Goal: Task Accomplishment & Management: Use online tool/utility

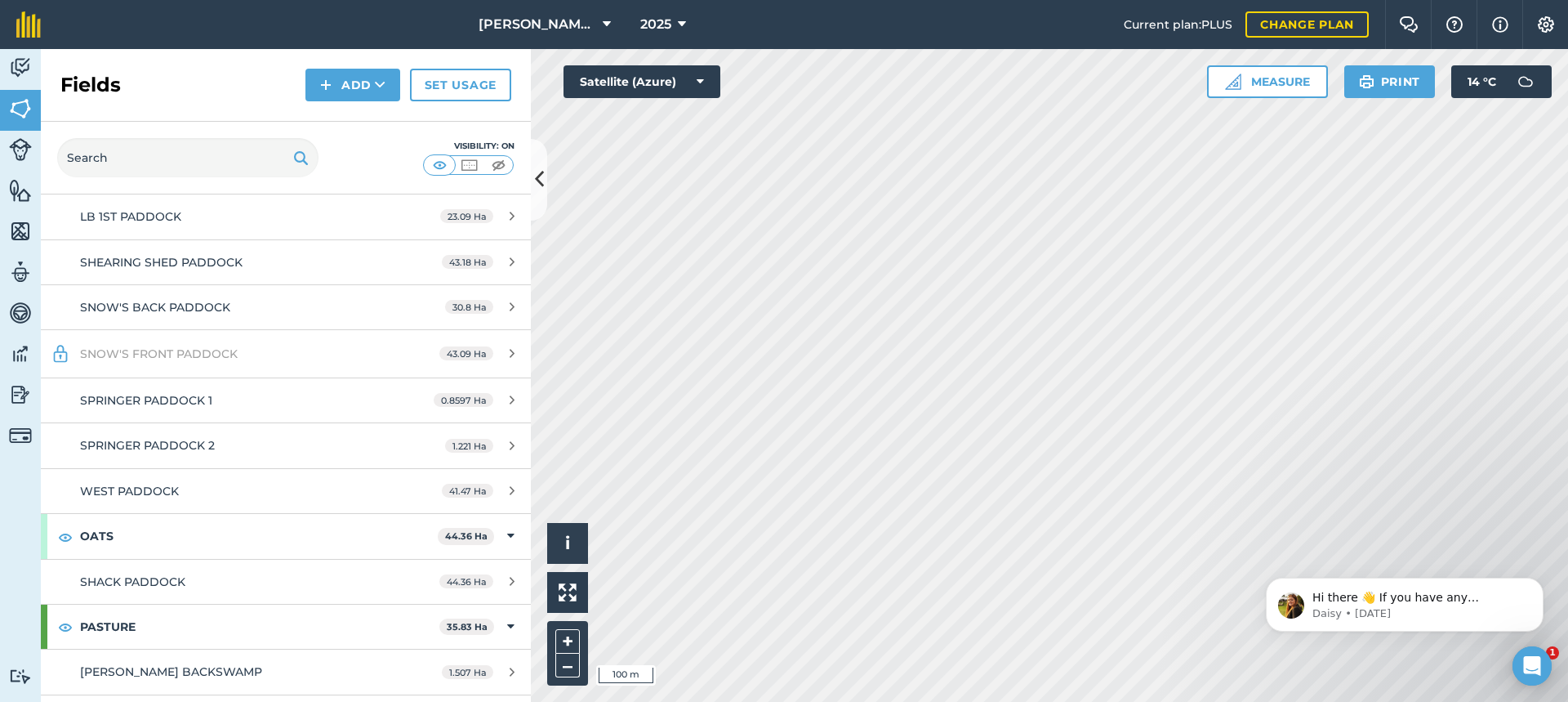
scroll to position [1634, 0]
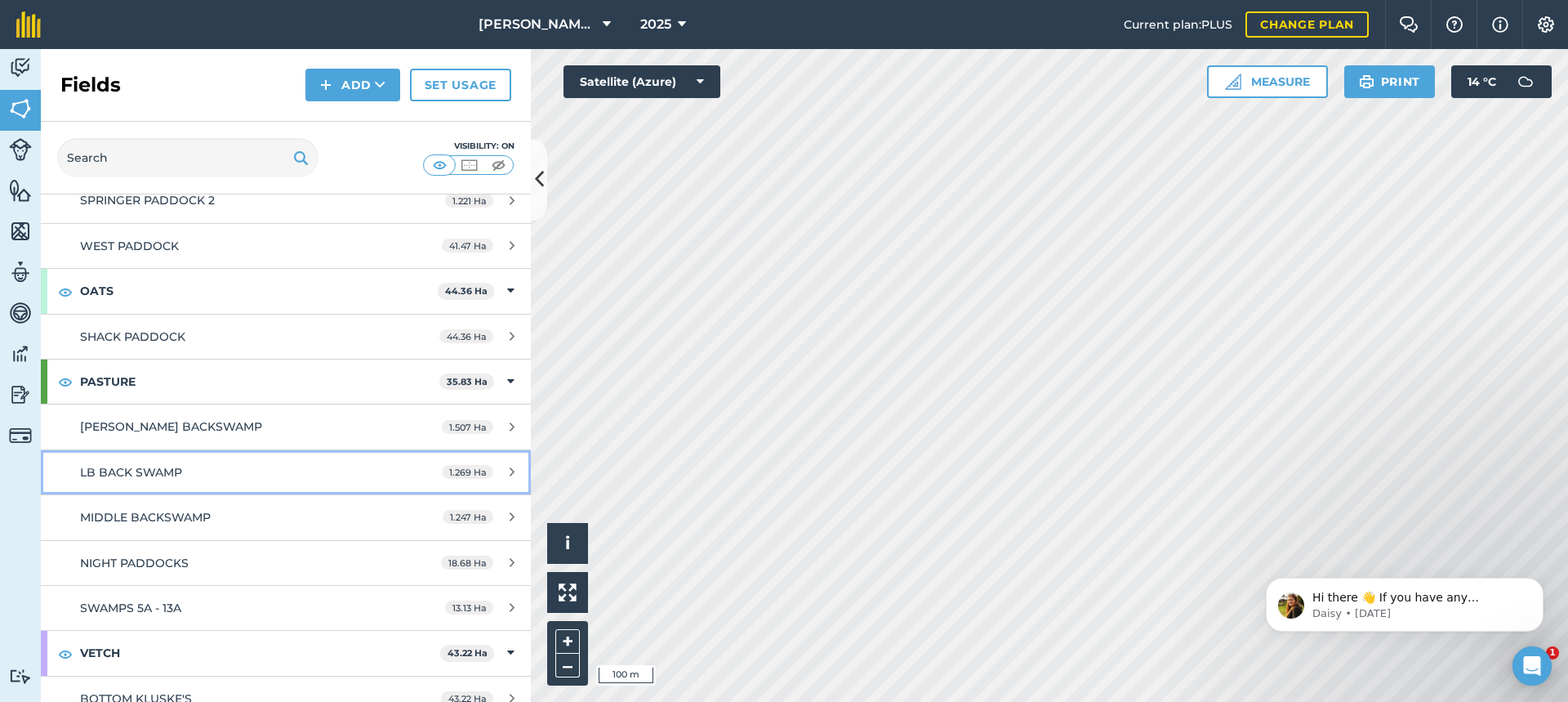
click at [262, 470] on div "LB BACK SWAMP" at bounding box center [233, 472] width 307 height 18
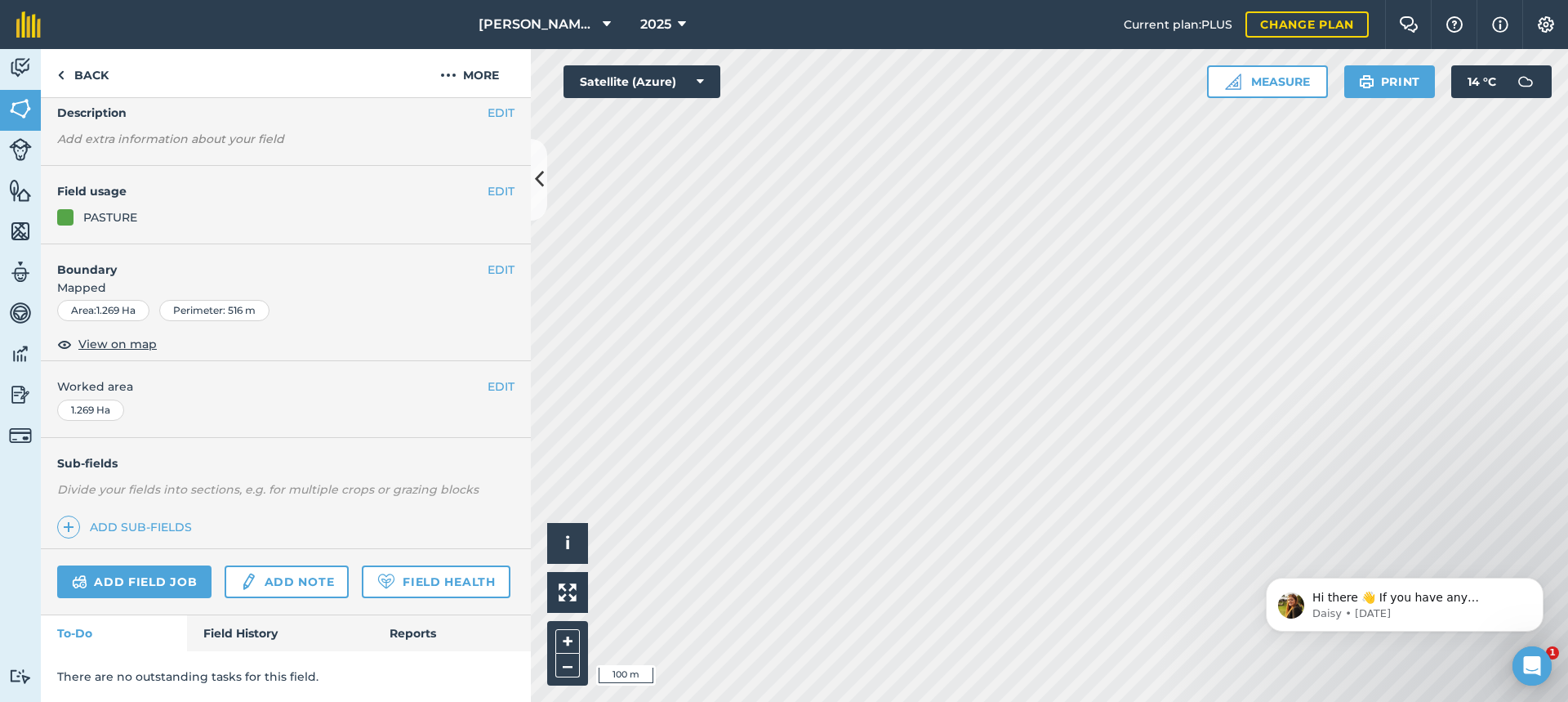
scroll to position [113, 0]
click at [160, 565] on link "Add field job" at bounding box center [134, 582] width 154 height 33
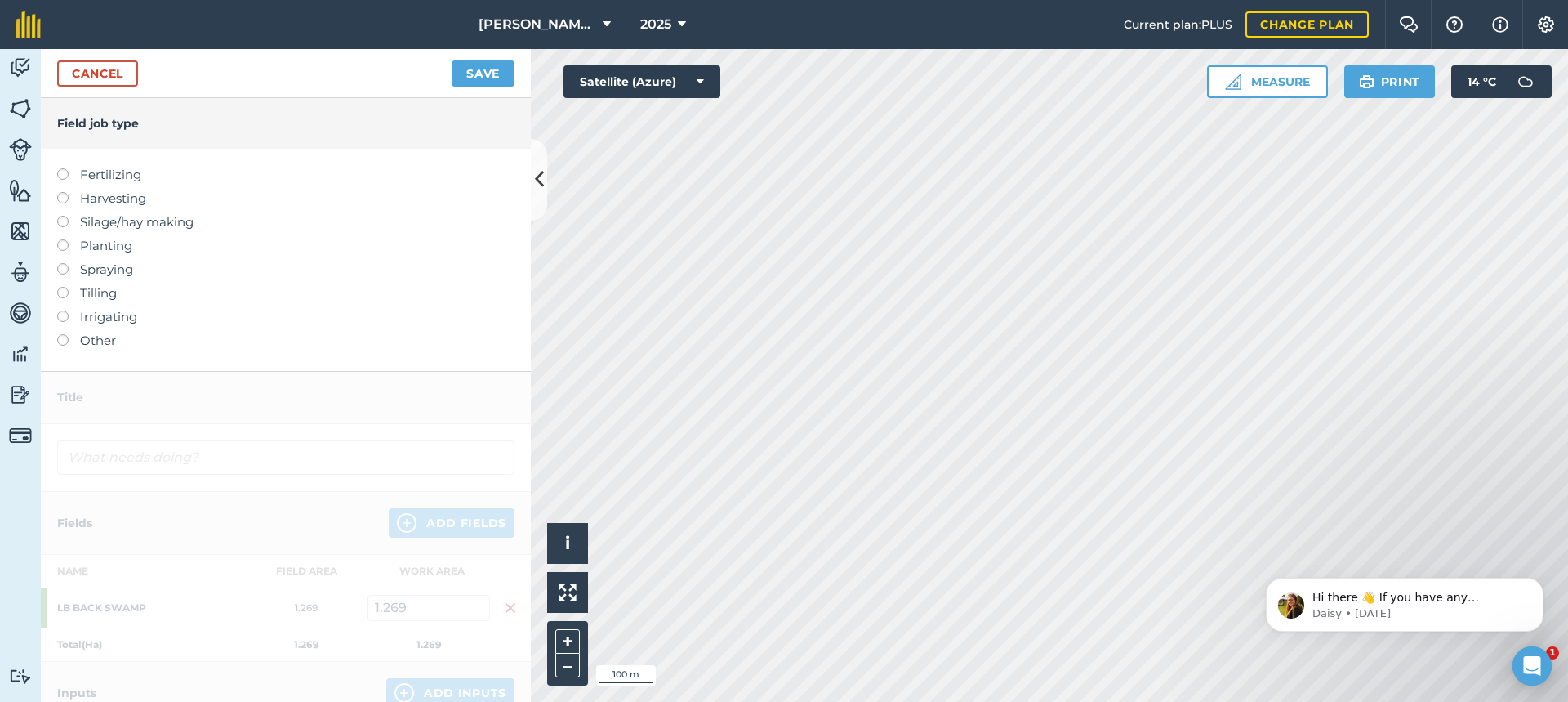
click at [62, 168] on label at bounding box center [68, 168] width 23 height 0
type input "Fertilizing"
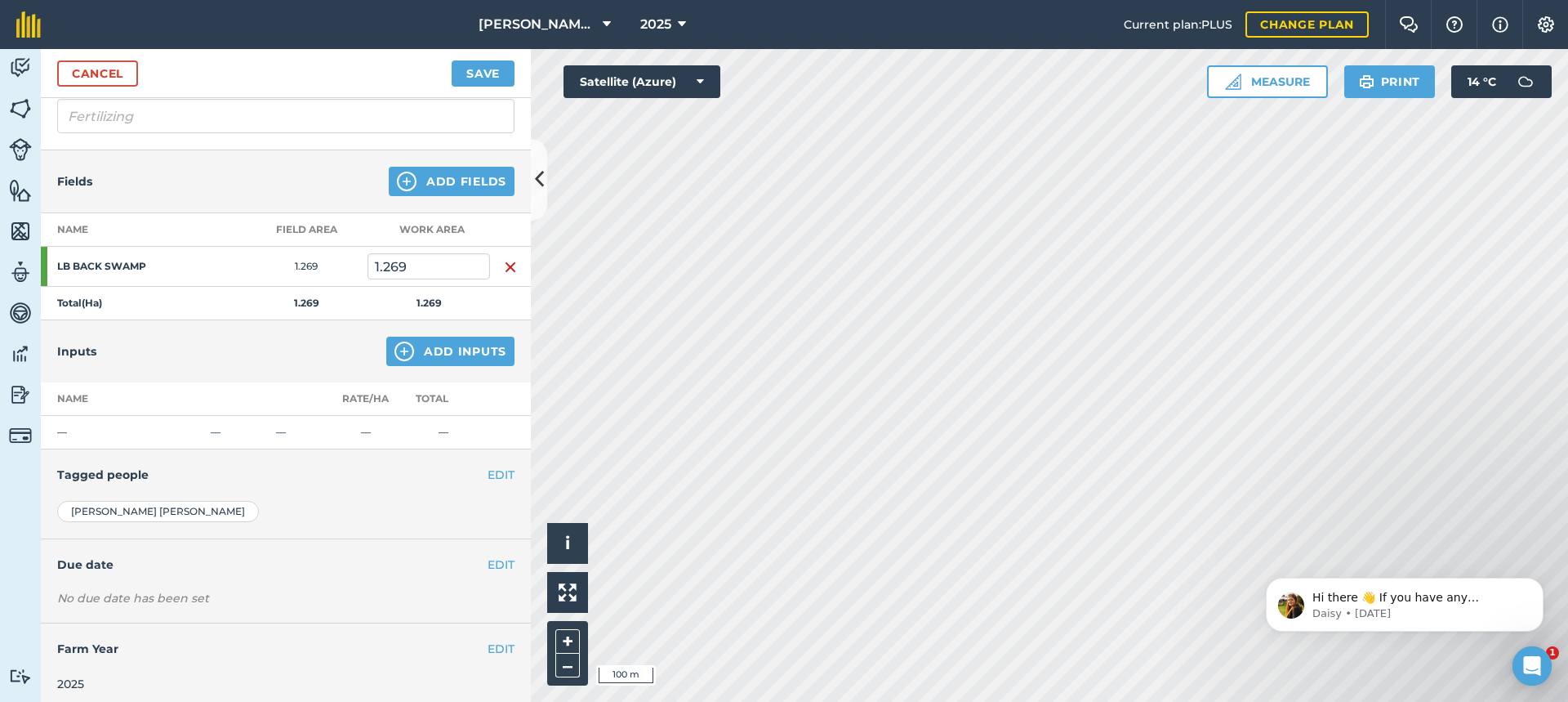
scroll to position [129, 0]
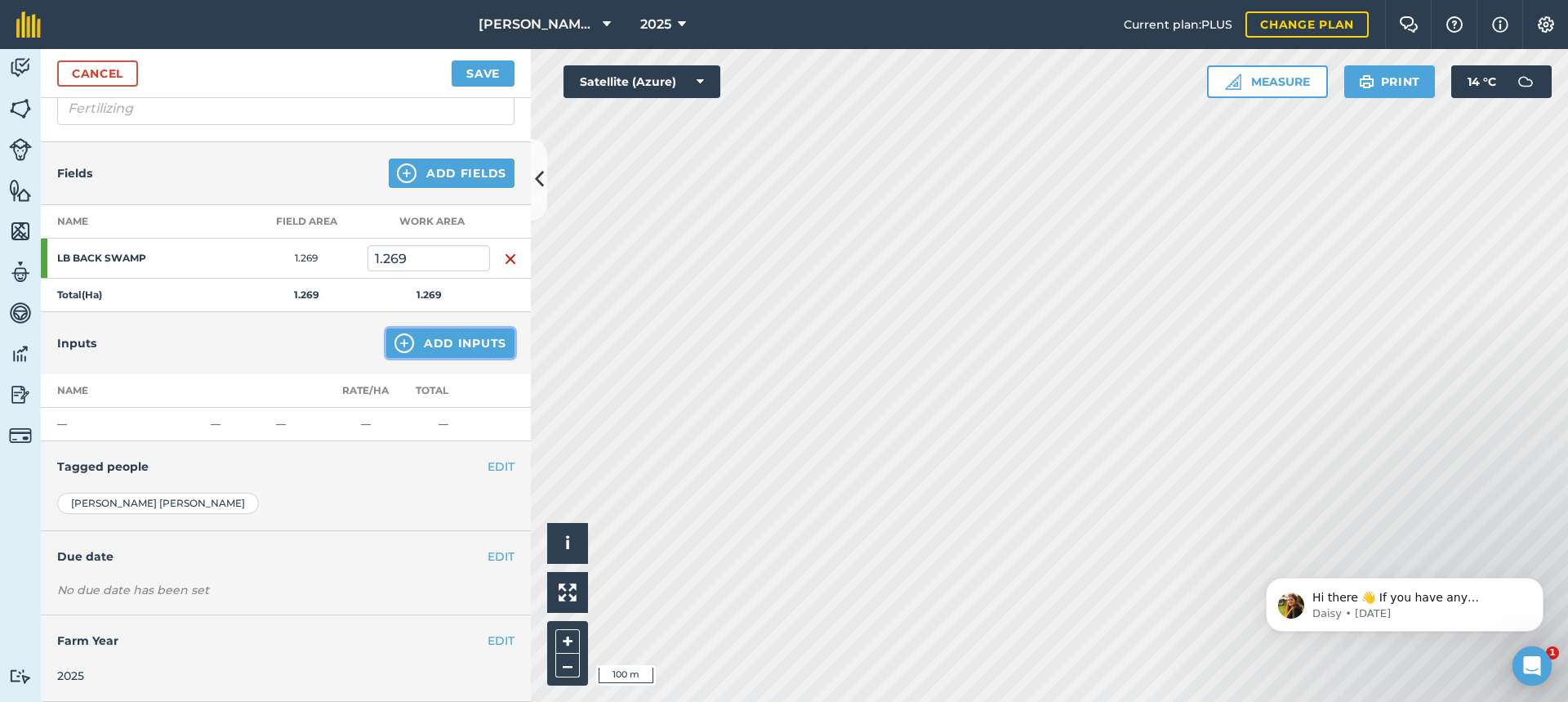
click at [451, 342] on button "Add Inputs" at bounding box center [450, 343] width 129 height 29
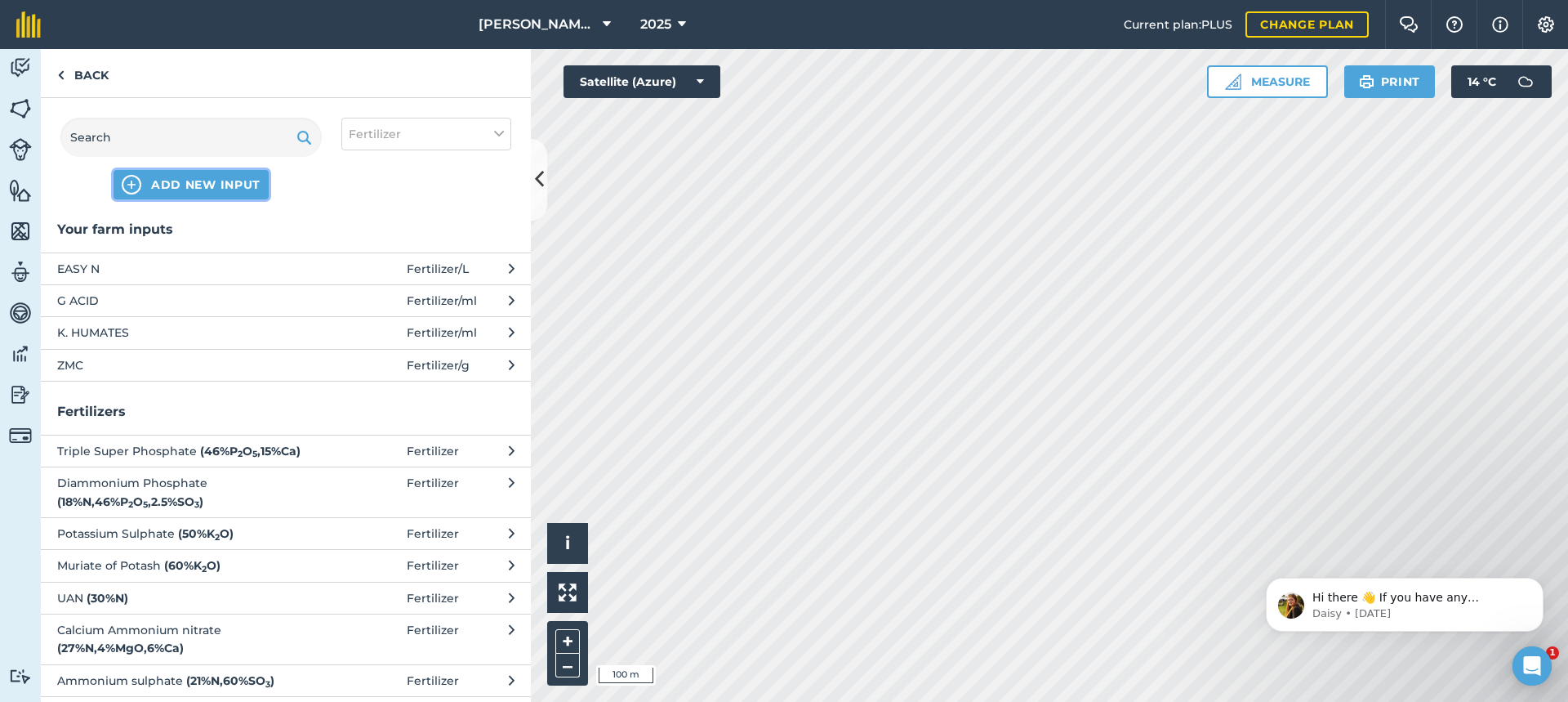
click at [206, 185] on span "ADD NEW INPUT" at bounding box center [205, 185] width 109 height 17
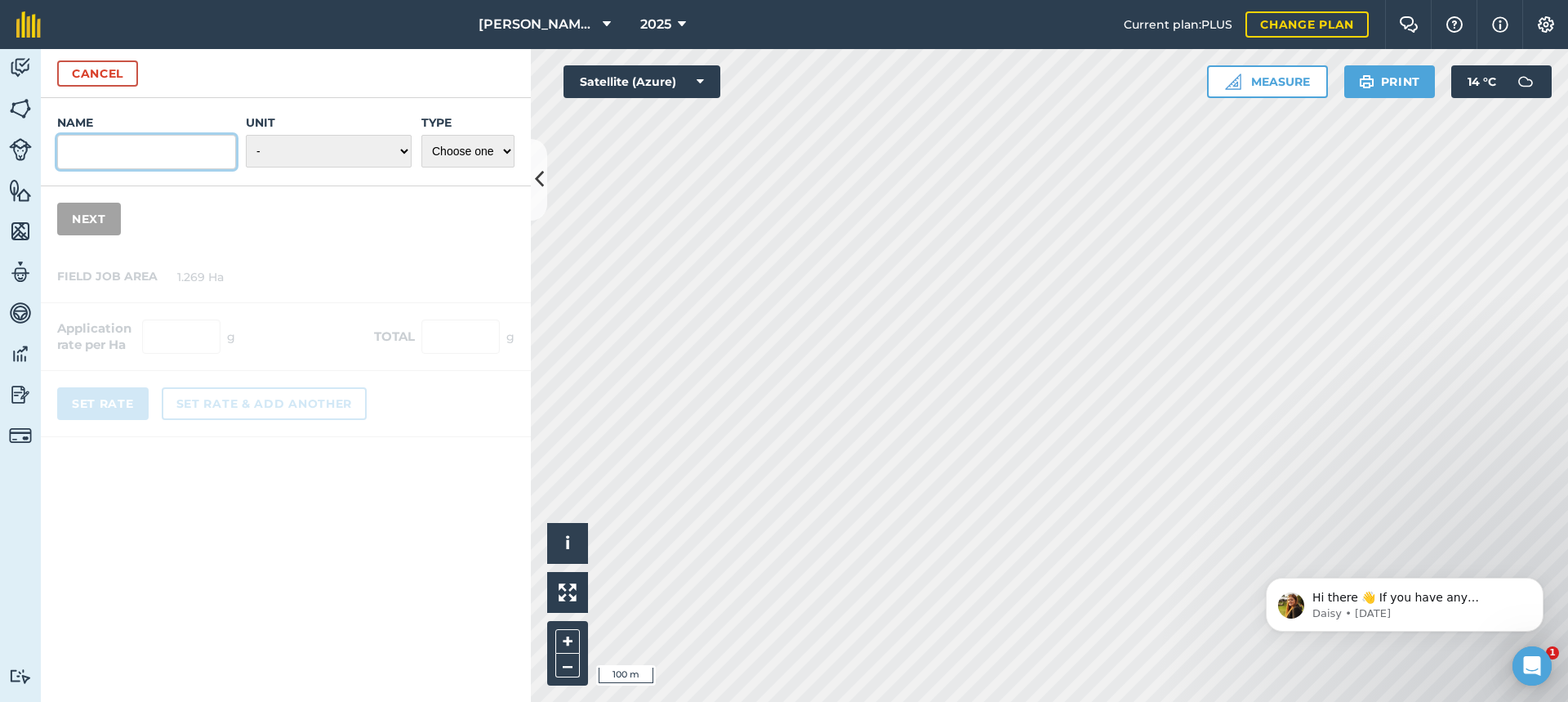
click at [124, 151] on input "Name" at bounding box center [146, 152] width 179 height 34
type input "1913"
click at [406, 151] on select "- Grams/g Kilograms/kg Metric tonnes/t Millilitres/ml Litres/L Ounces/oz Pounds…" at bounding box center [329, 152] width 165 height 33
